Goal: Transaction & Acquisition: Purchase product/service

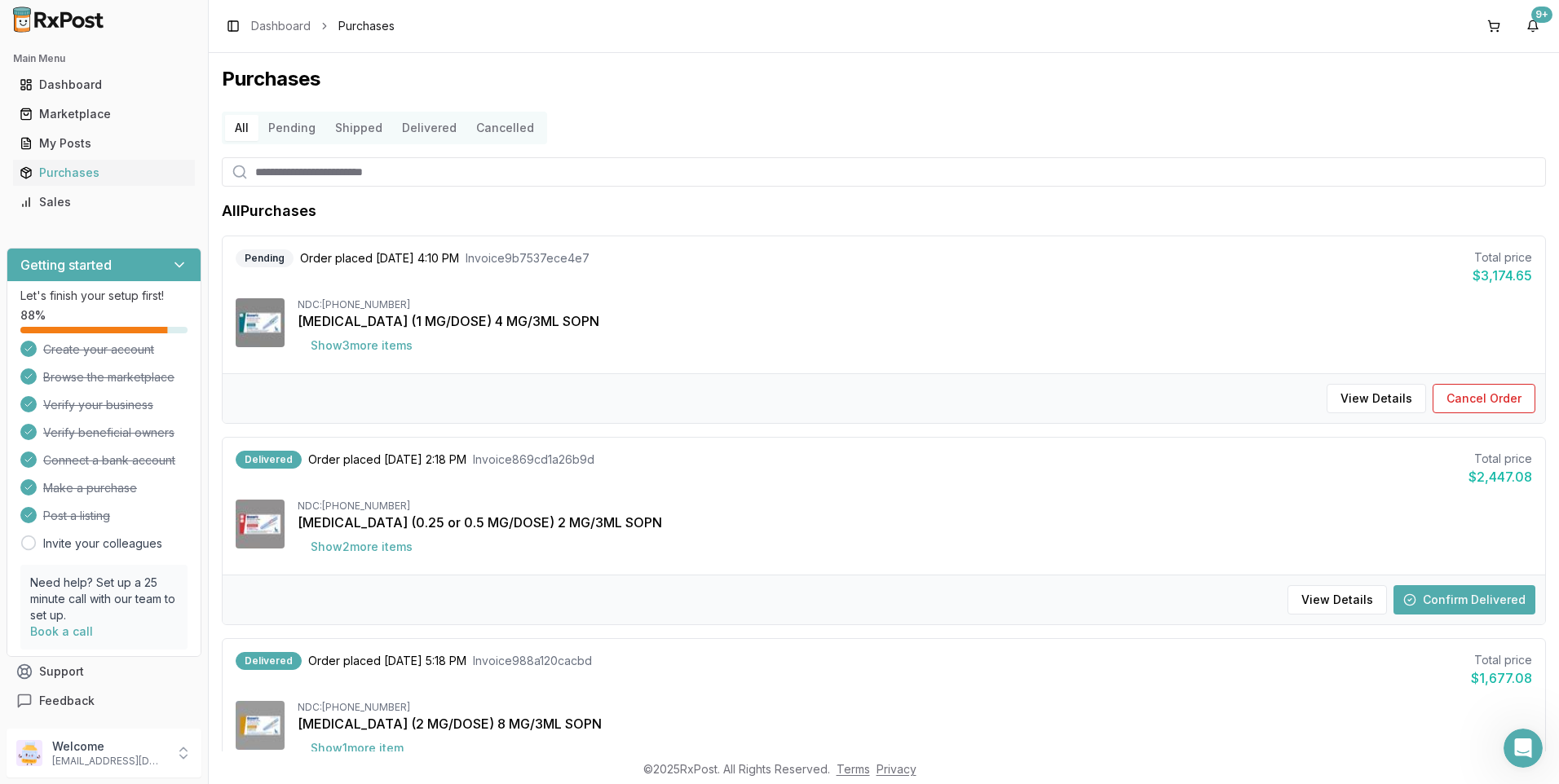
click at [339, 123] on button "Shipped" at bounding box center [359, 127] width 67 height 26
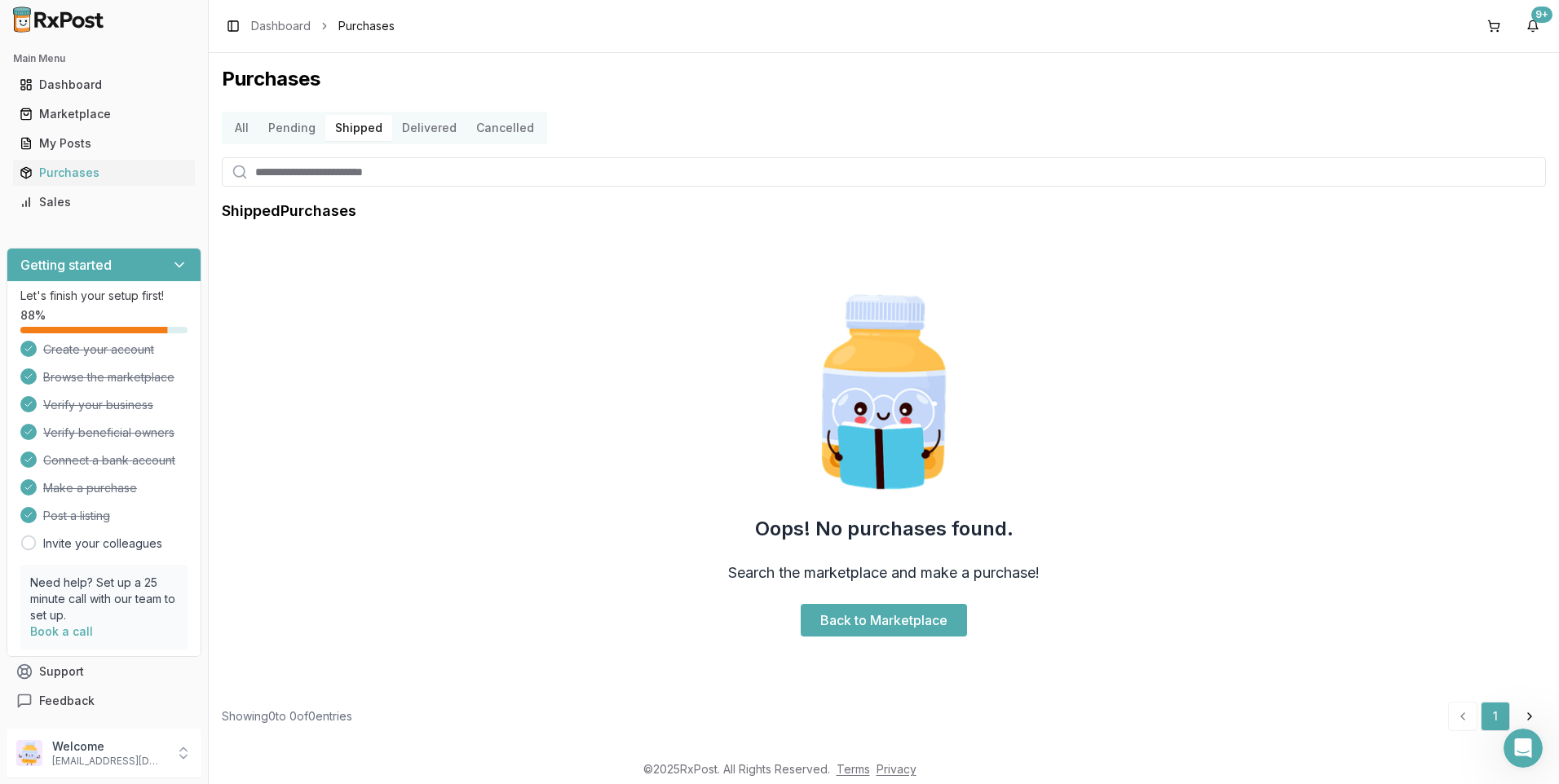
click at [287, 128] on button "Pending" at bounding box center [292, 127] width 67 height 26
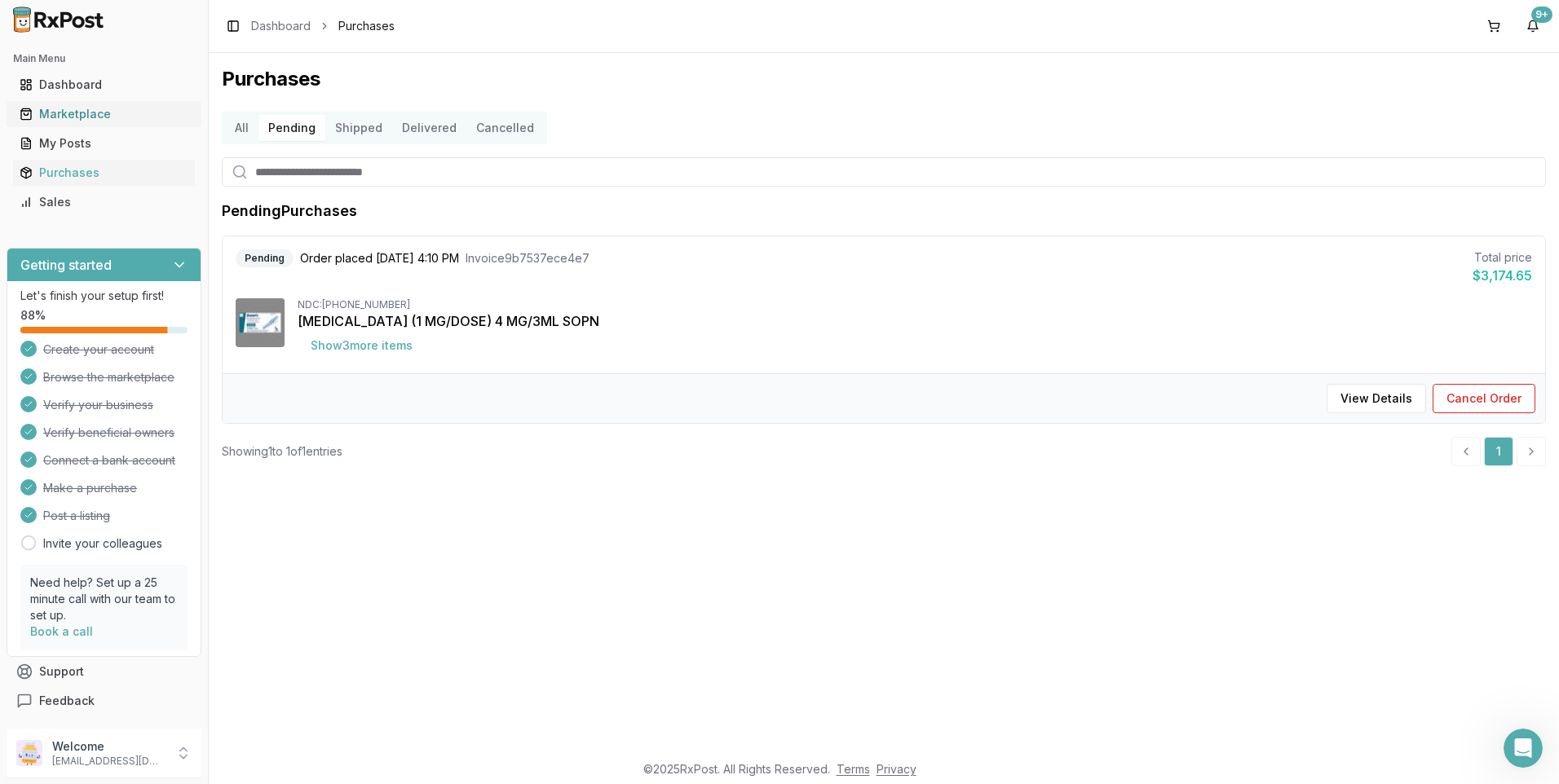
click at [82, 113] on div "Marketplace" at bounding box center [104, 114] width 169 height 17
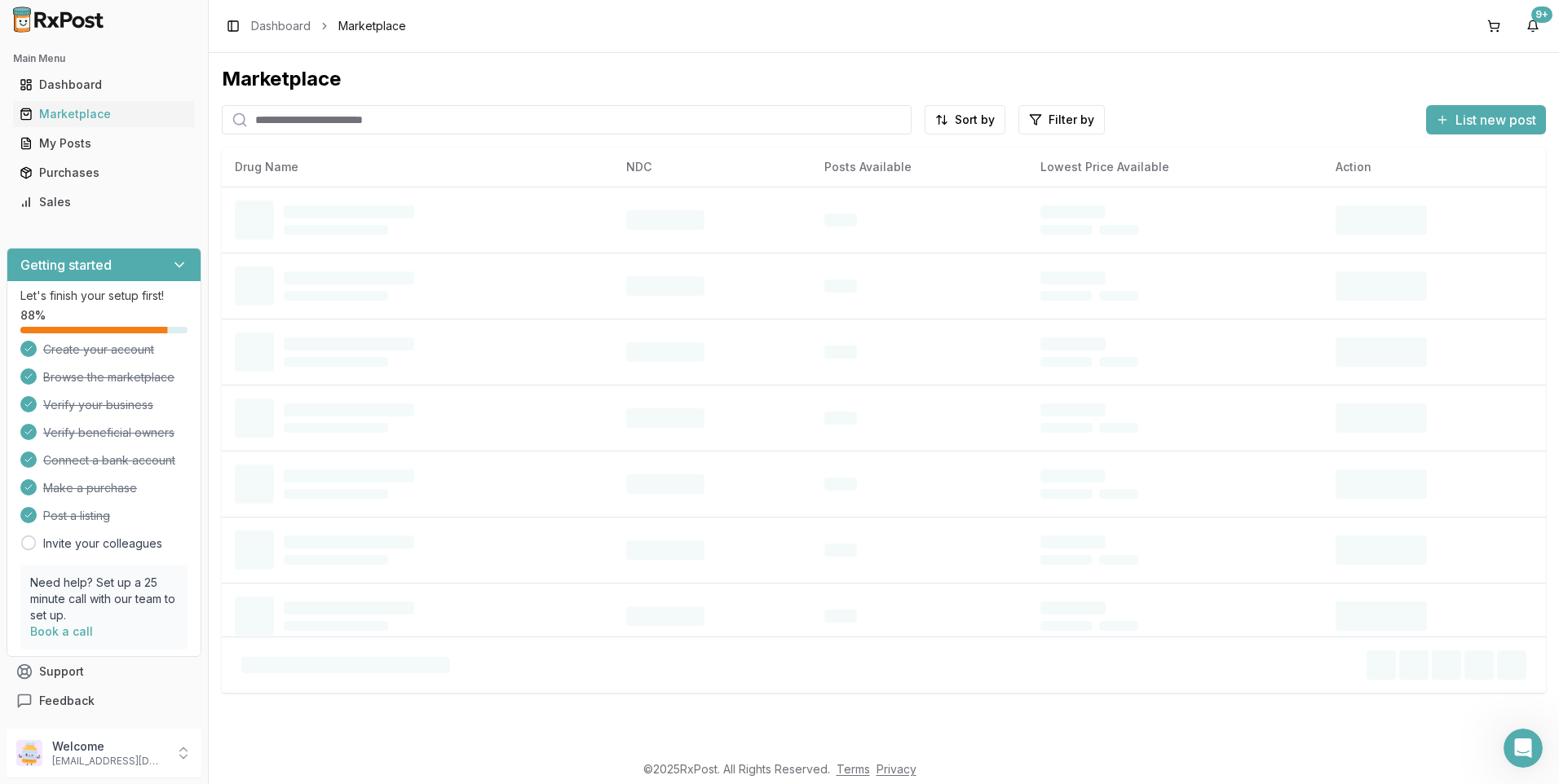
click at [368, 121] on input "search" at bounding box center [567, 119] width 690 height 29
type input "********"
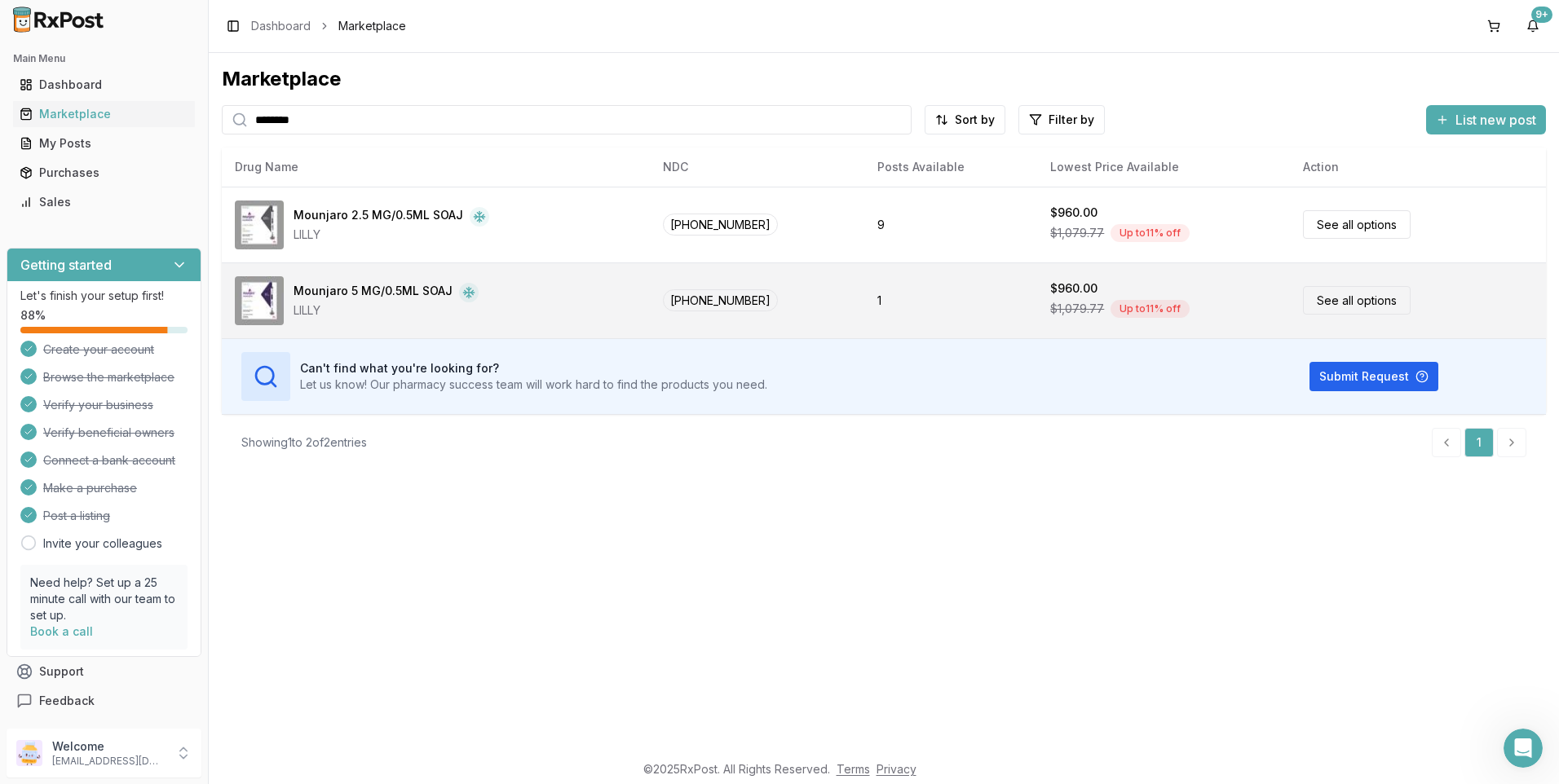
click at [326, 290] on div "Mounjaro 5 MG/0.5ML SOAJ" at bounding box center [373, 293] width 159 height 20
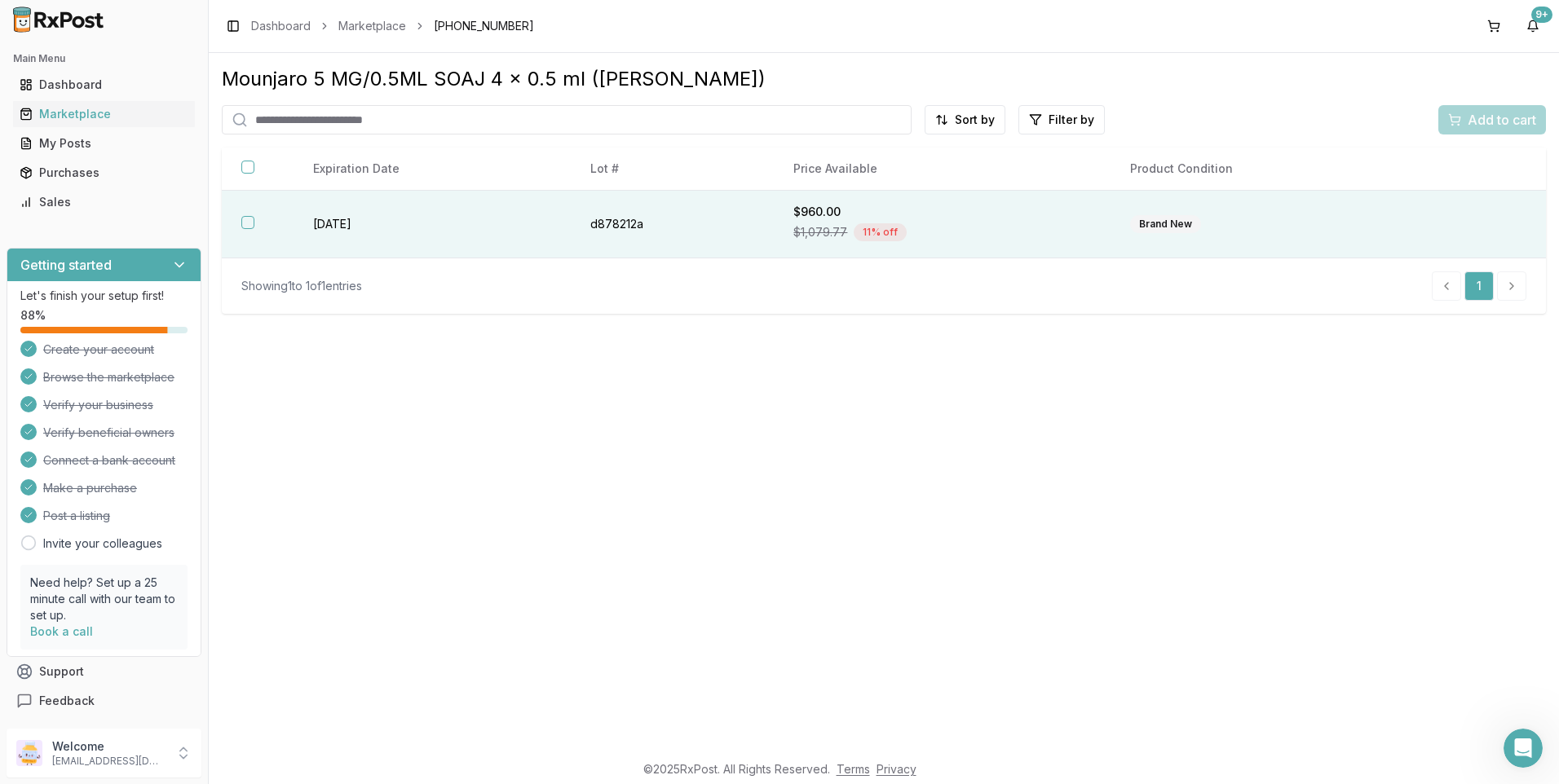
click at [250, 215] on th at bounding box center [258, 224] width 72 height 68
click at [1488, 117] on span "Add to cart" at bounding box center [1502, 120] width 69 height 20
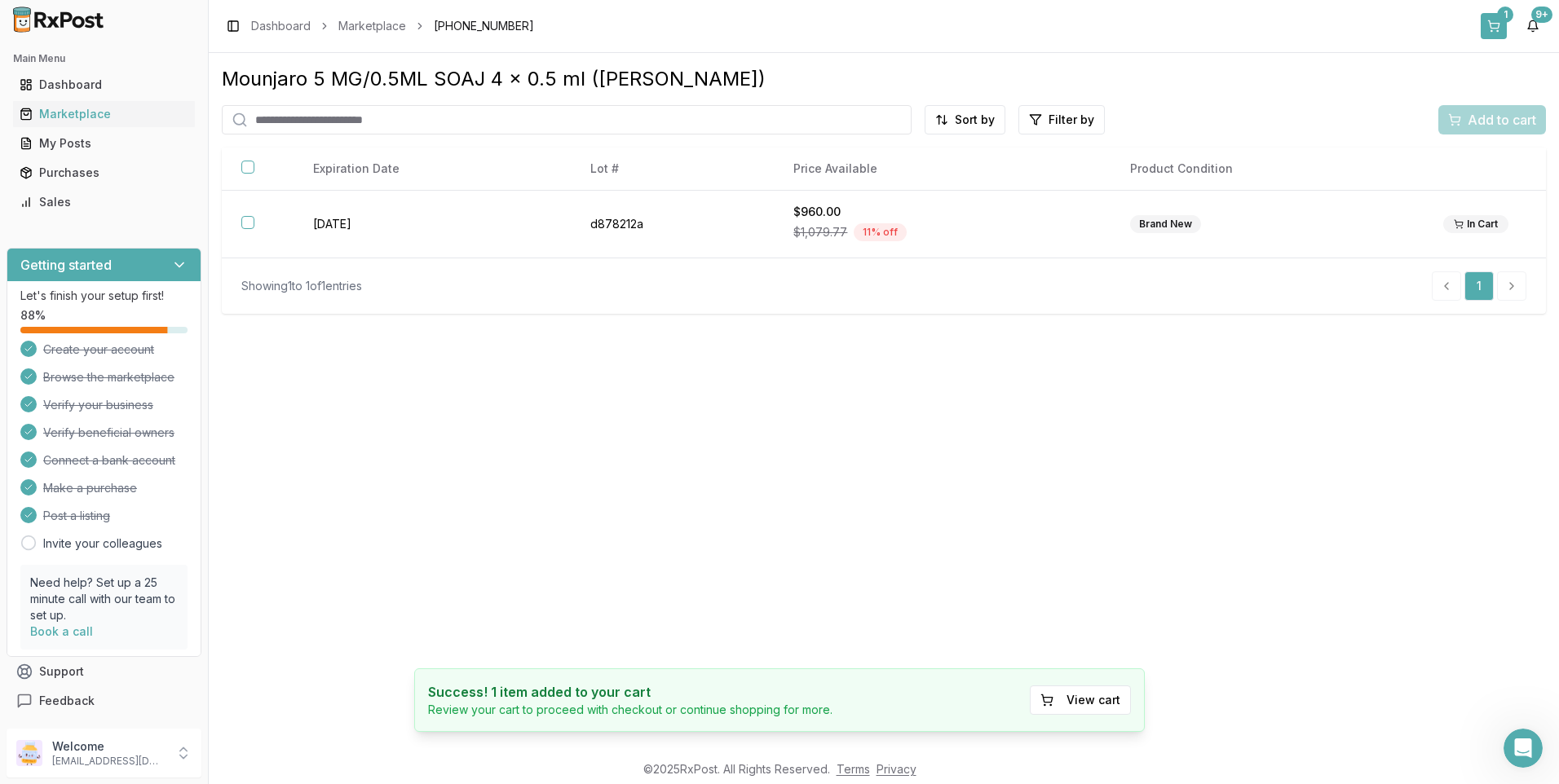
click at [1502, 21] on div "1" at bounding box center [1505, 15] width 17 height 17
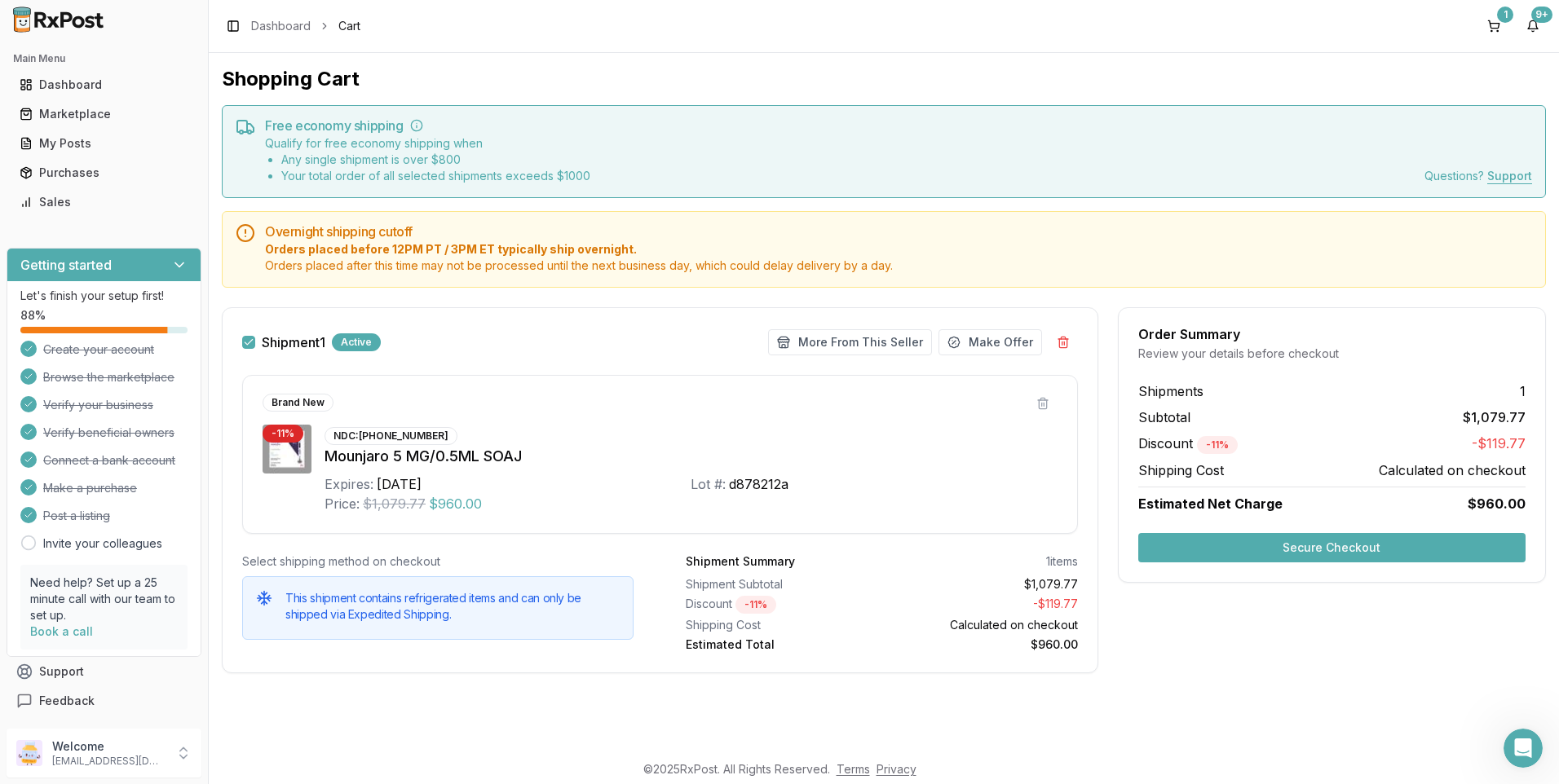
click at [1281, 547] on button "Secure Checkout" at bounding box center [1332, 547] width 388 height 29
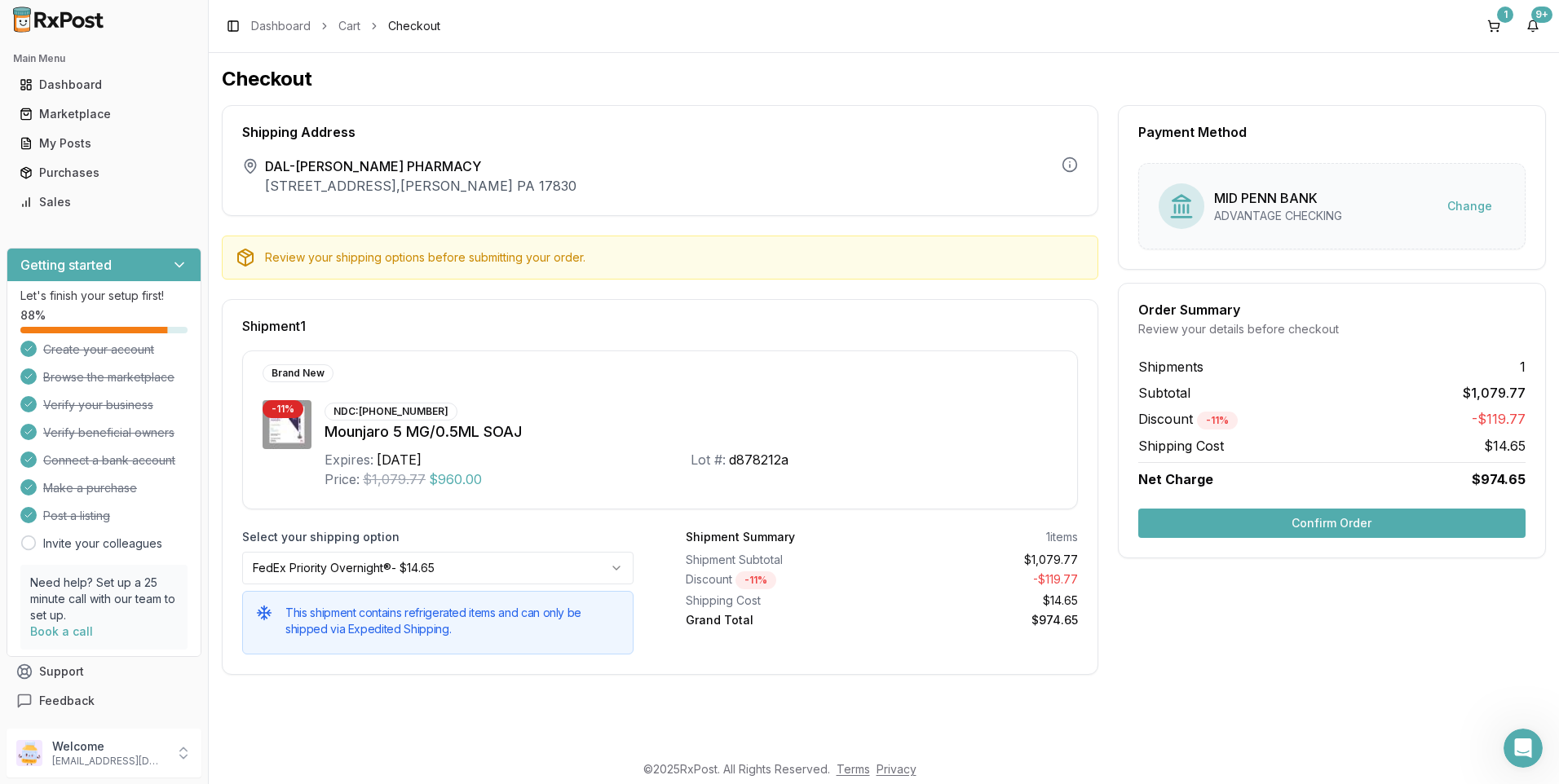
click at [1335, 531] on button "Confirm Order" at bounding box center [1332, 522] width 388 height 29
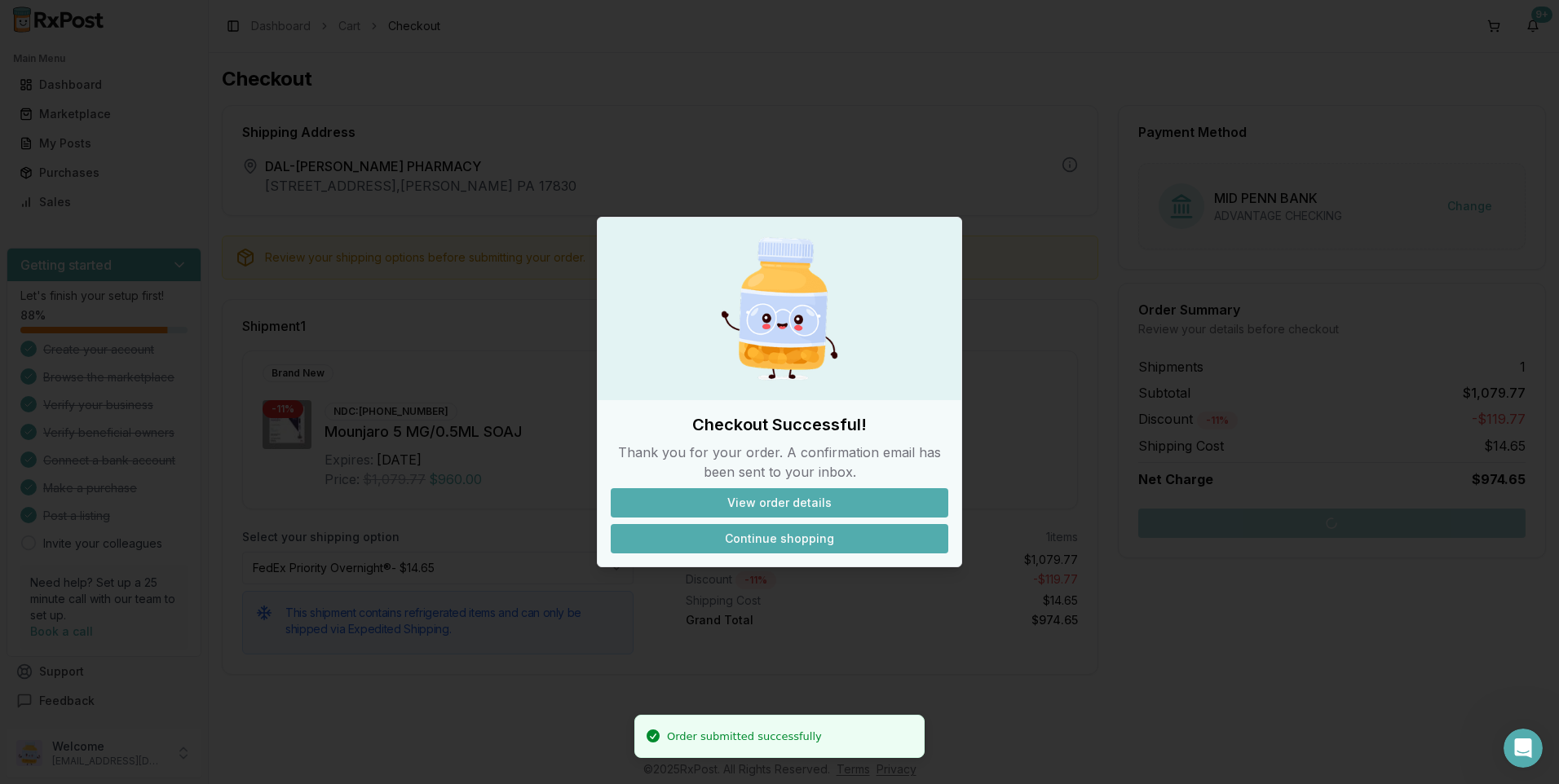
click at [842, 541] on button "Continue shopping" at bounding box center [779, 538] width 337 height 29
